Goal: Task Accomplishment & Management: Use online tool/utility

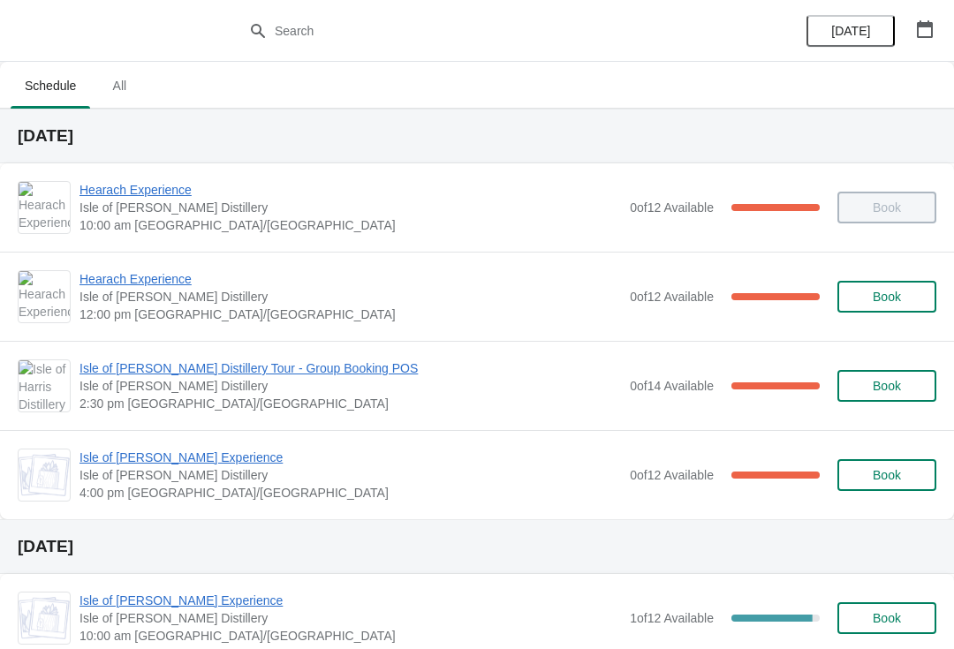
click at [106, 272] on span "Hearach Experience" at bounding box center [349, 279] width 541 height 18
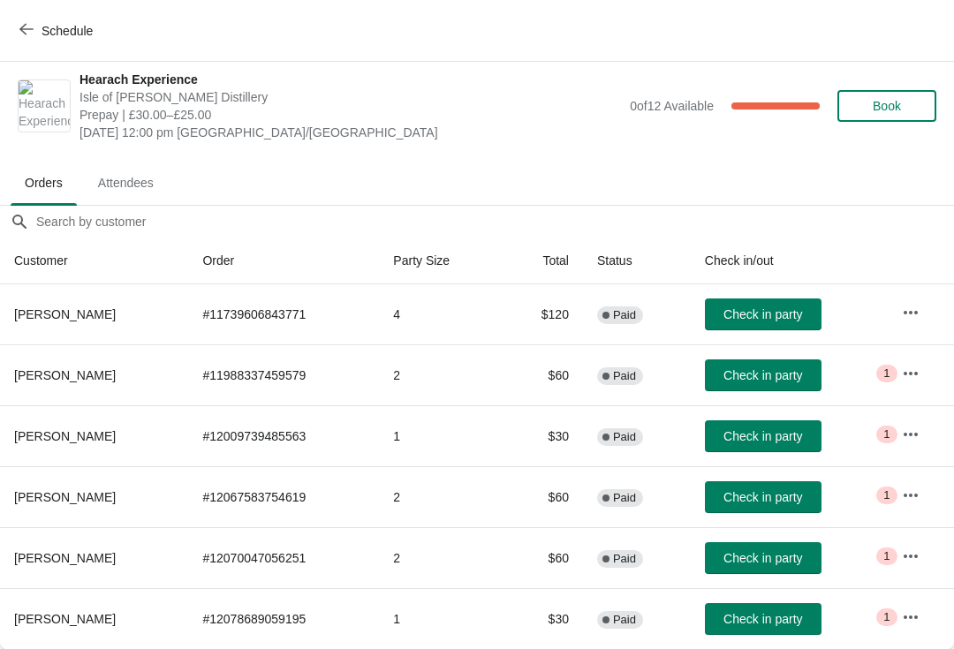
scroll to position [9, 0]
click at [27, 28] on icon "button" at bounding box center [26, 29] width 14 height 14
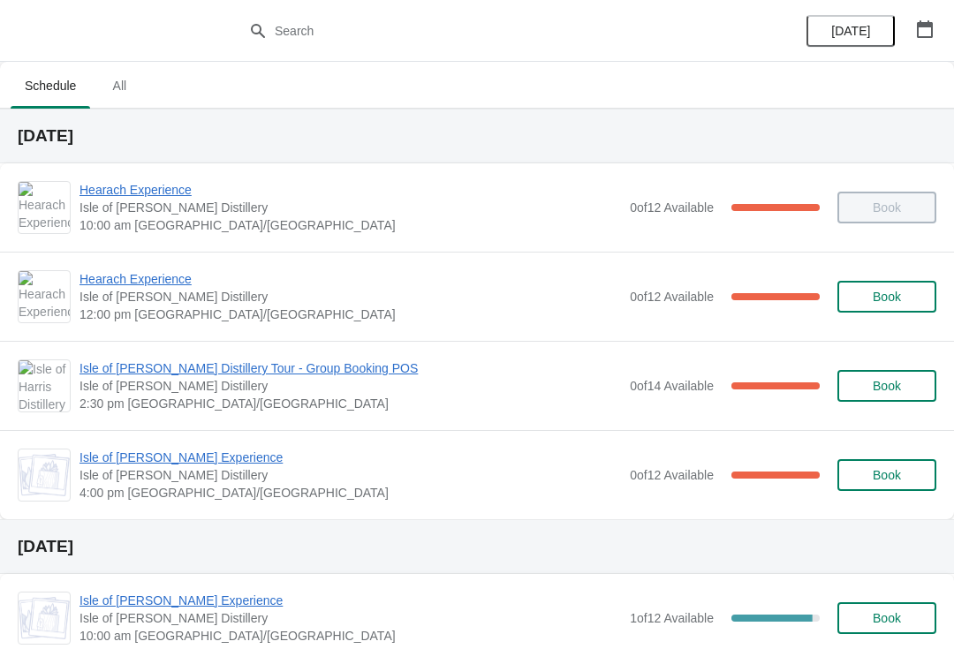
click at [162, 276] on span "Hearach Experience" at bounding box center [349, 279] width 541 height 18
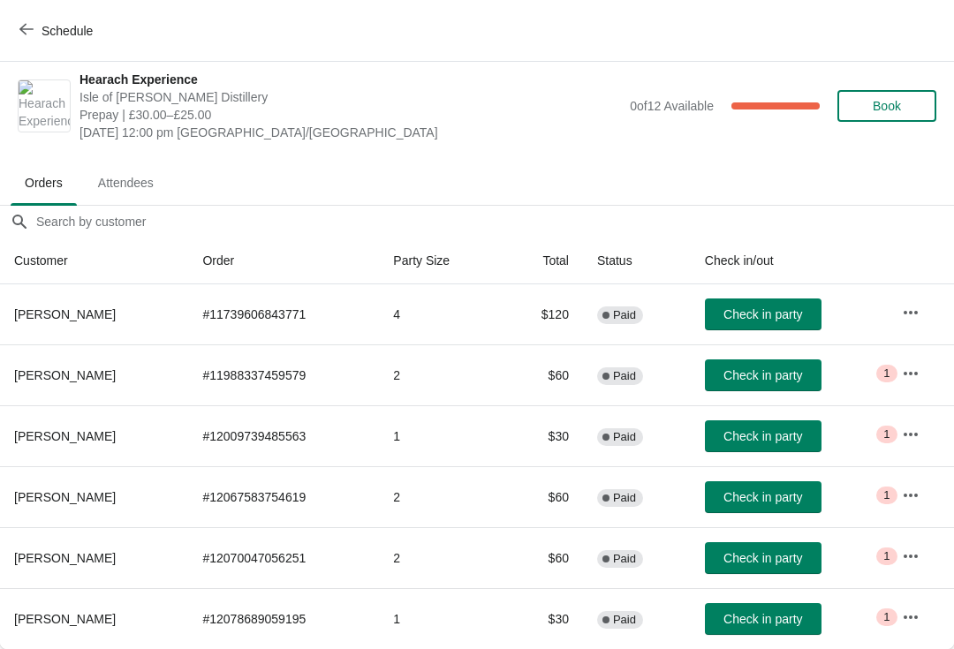
scroll to position [9, 0]
click at [774, 443] on span "Check in party" at bounding box center [762, 436] width 79 height 14
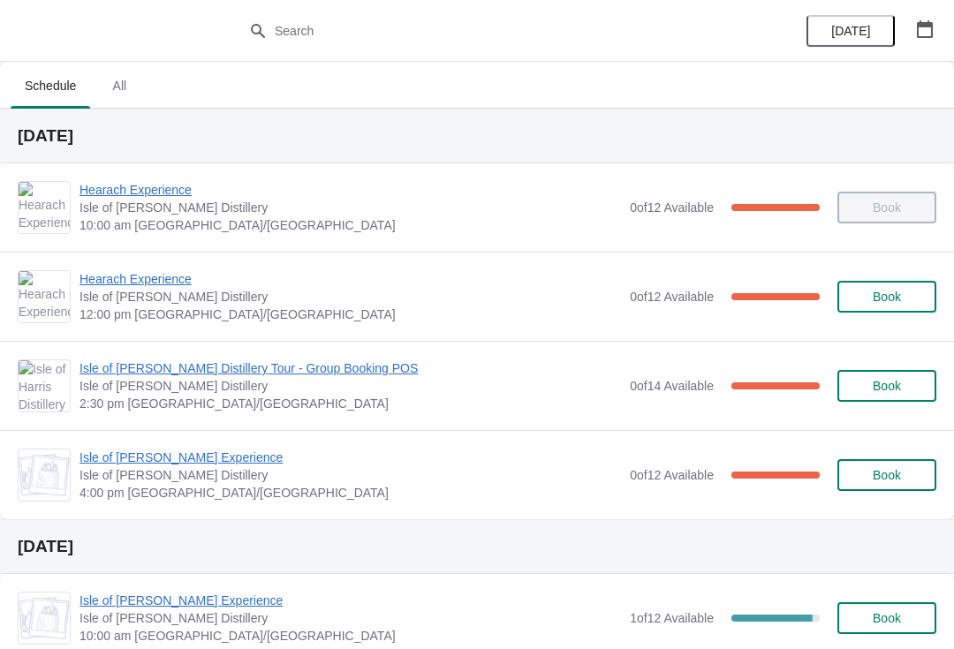
click at [161, 282] on span "Hearach Experience" at bounding box center [349, 279] width 541 height 18
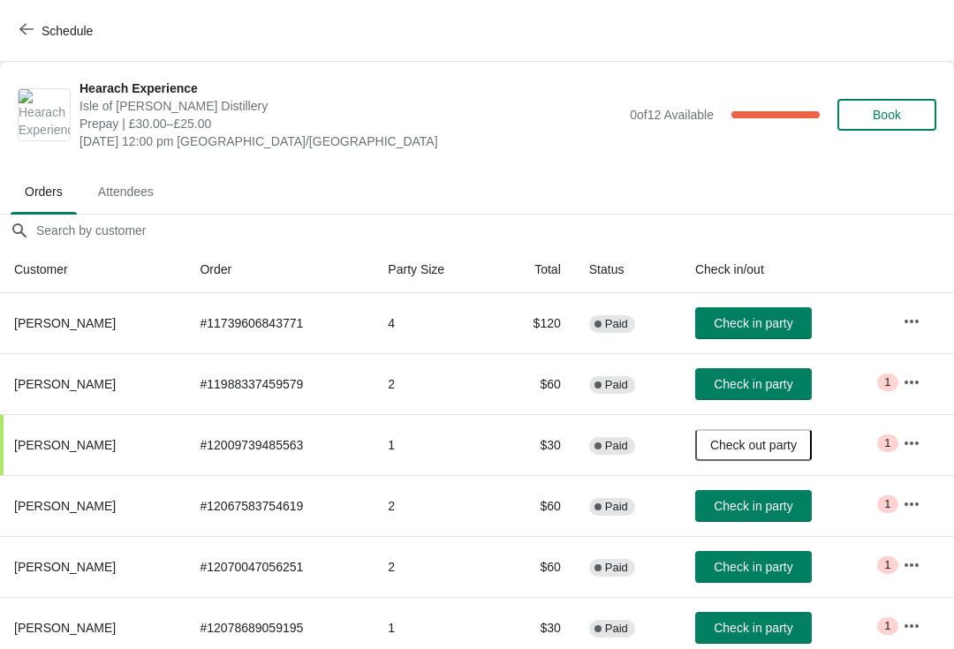
click at [775, 507] on span "Check in party" at bounding box center [753, 506] width 79 height 14
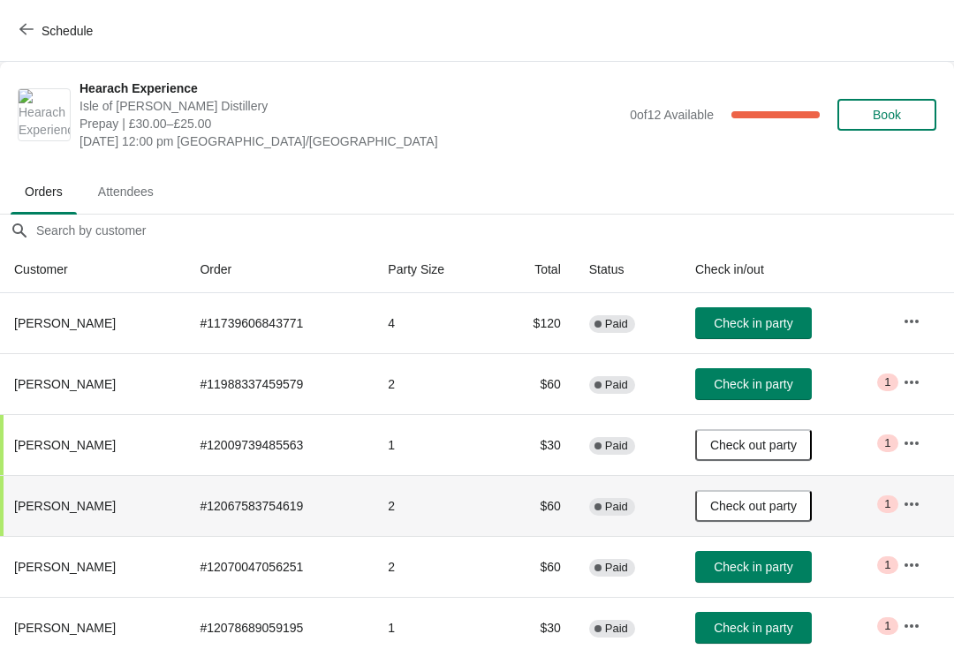
click at [740, 625] on span "Check in party" at bounding box center [753, 628] width 79 height 14
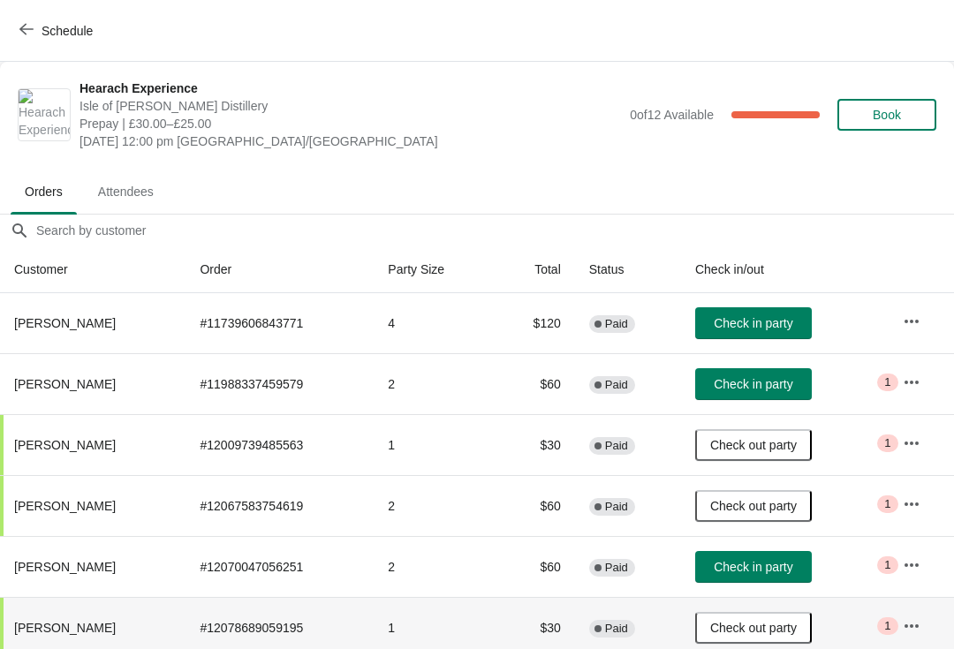
click at [764, 318] on span "Check in party" at bounding box center [753, 323] width 79 height 14
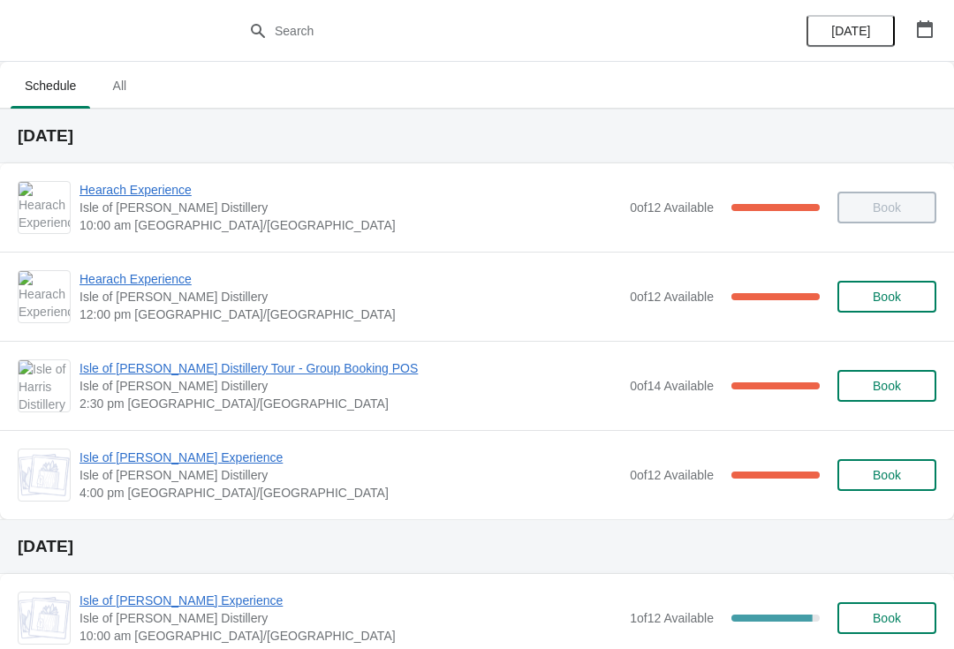
click at [120, 283] on span "Hearach Experience" at bounding box center [349, 279] width 541 height 18
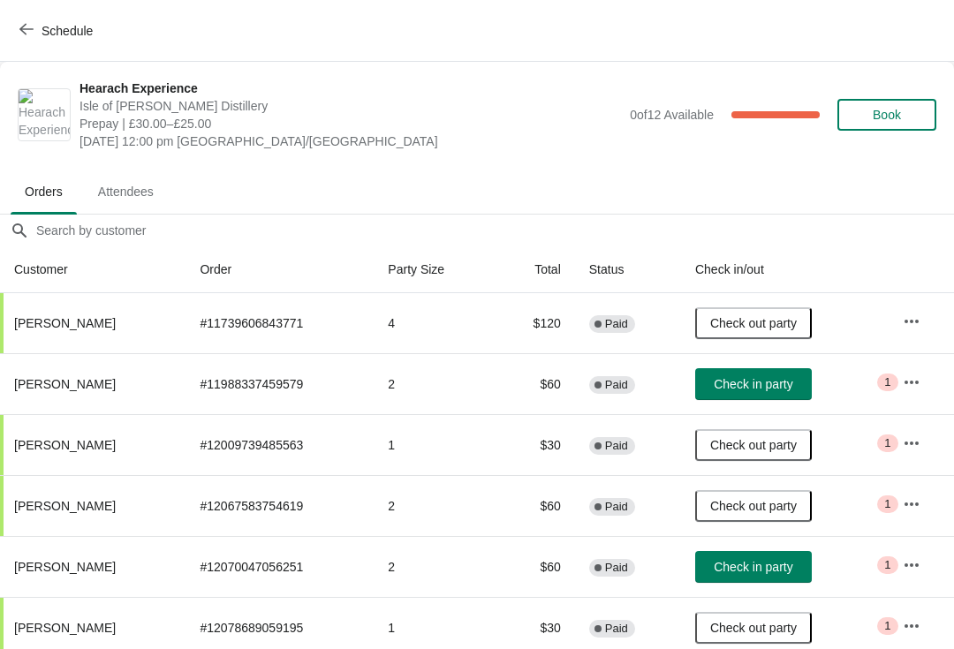
click at [754, 565] on span "Check in party" at bounding box center [753, 567] width 79 height 14
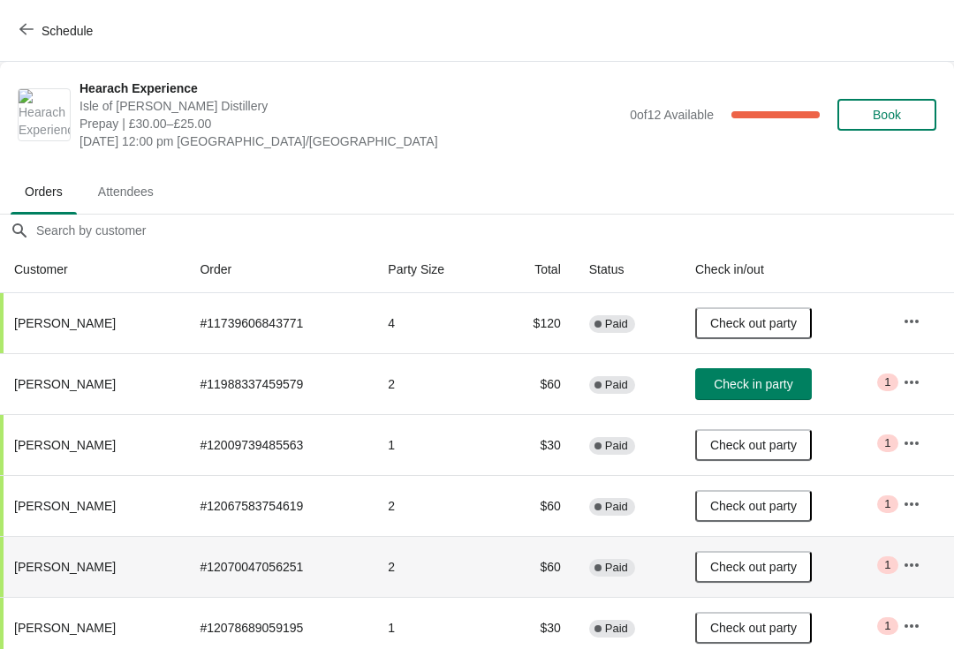
click at [25, 33] on icon "button" at bounding box center [26, 29] width 14 height 11
